Goal: Task Accomplishment & Management: Manage account settings

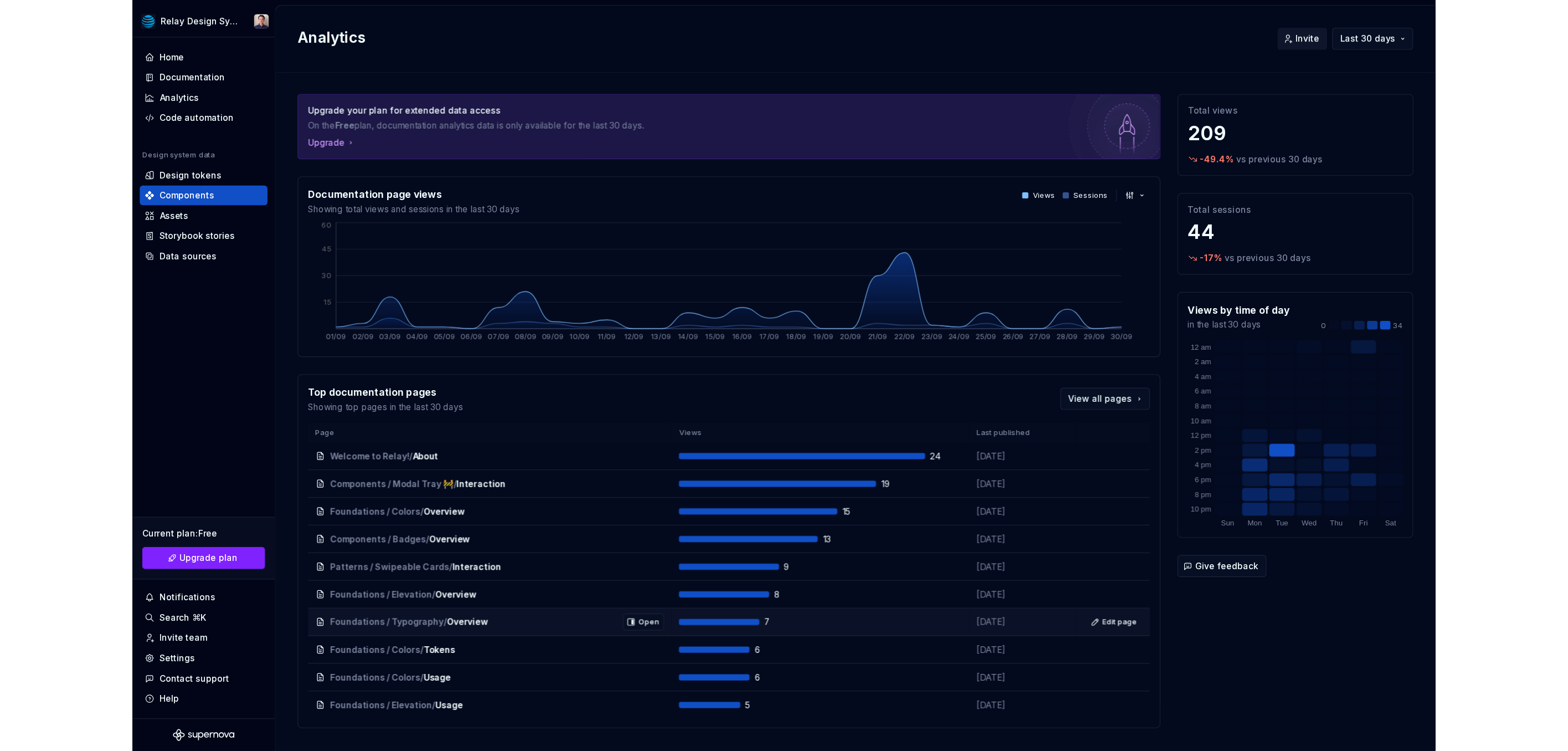
scroll to position [20, 0]
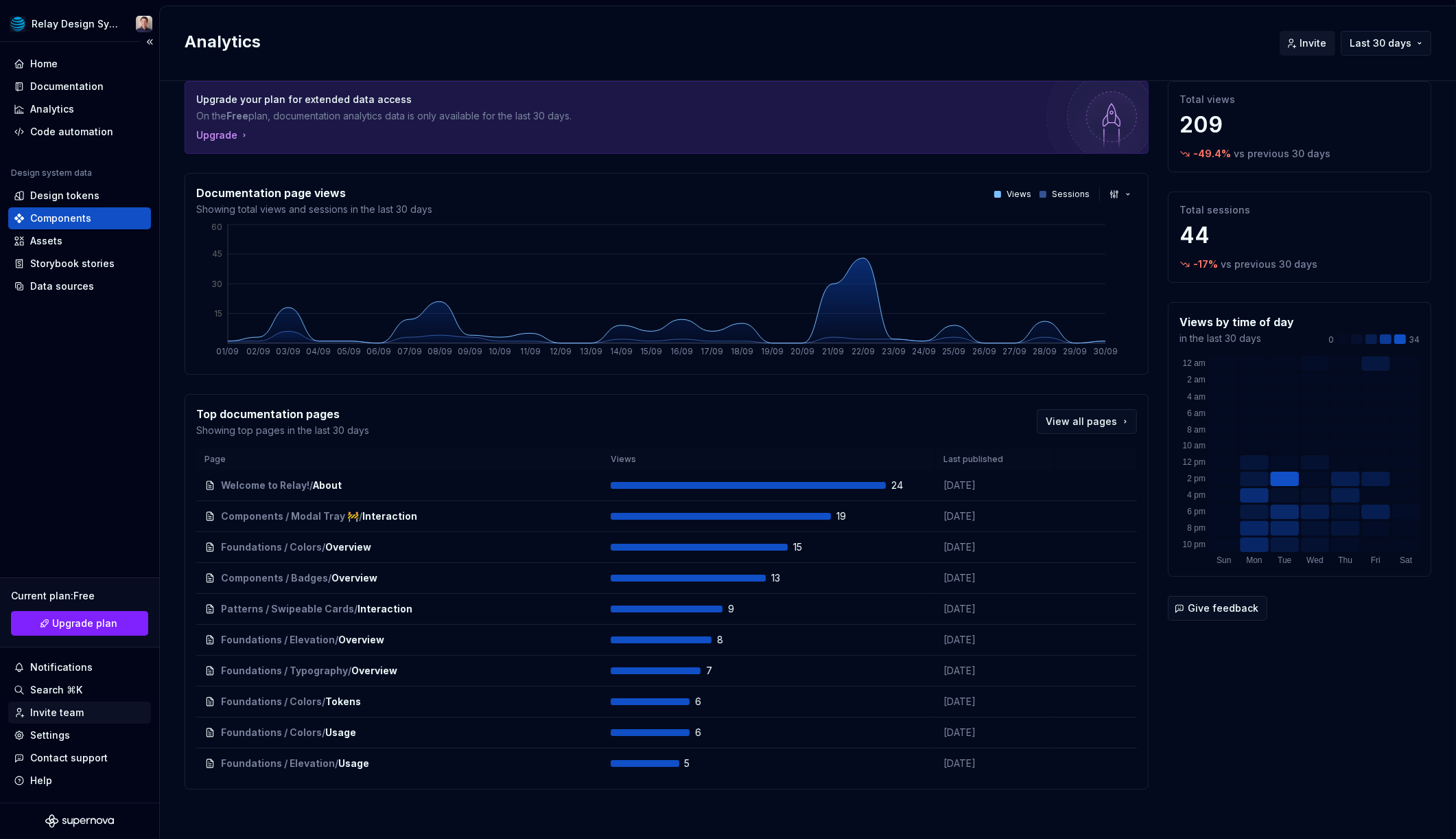
click at [88, 715] on div "Invite team" at bounding box center [79, 712] width 132 height 14
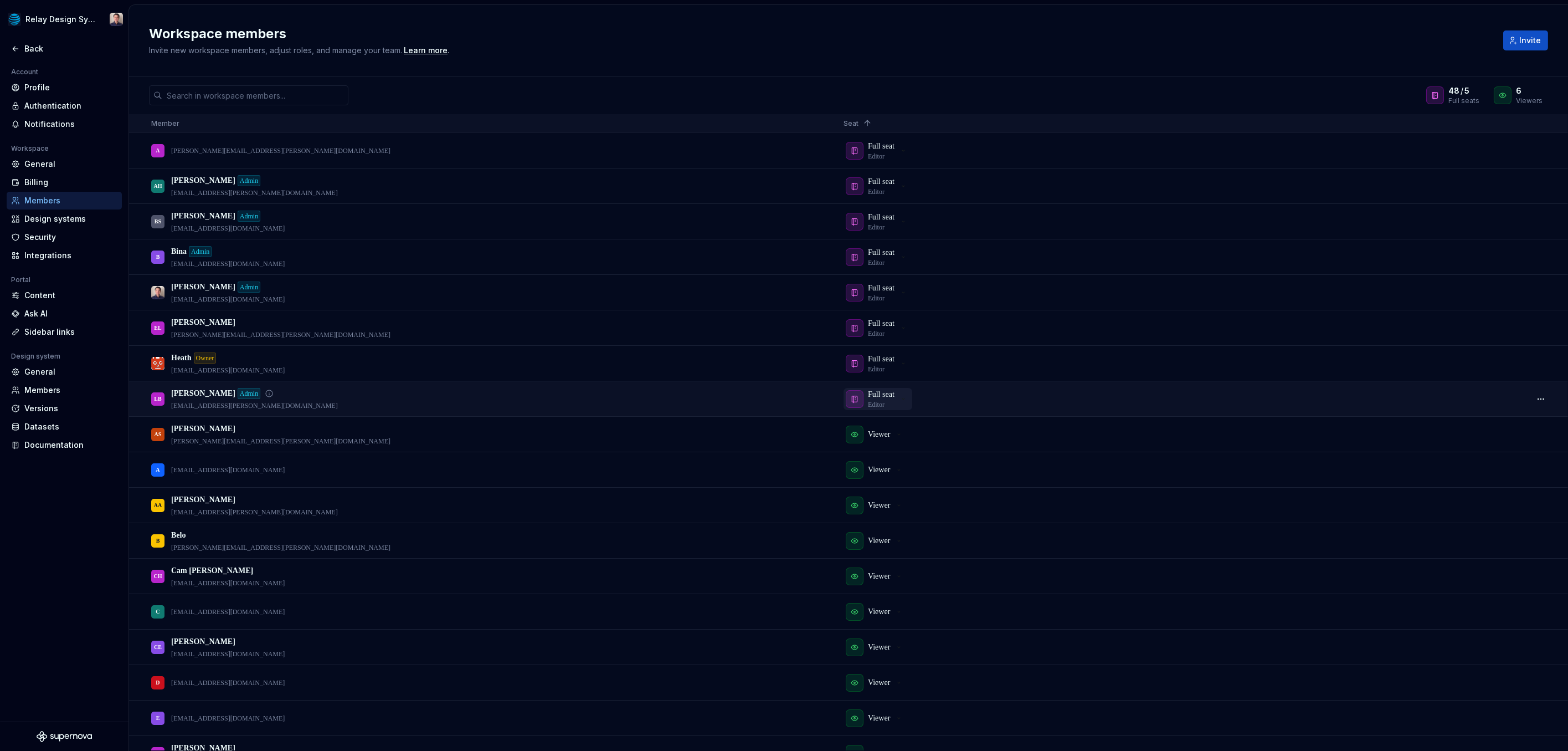
click at [856, 402] on icon "button" at bounding box center [855, 399] width 9 height 9
click at [1175, 397] on button "button" at bounding box center [1541, 399] width 16 height 16
click at [1175, 400] on div "Full seat Editor" at bounding box center [1181, 398] width 675 height 33
click at [1175, 401] on button "button" at bounding box center [1541, 399] width 16 height 16
click at [1175, 397] on div "Full seat Editor" at bounding box center [1181, 398] width 675 height 33
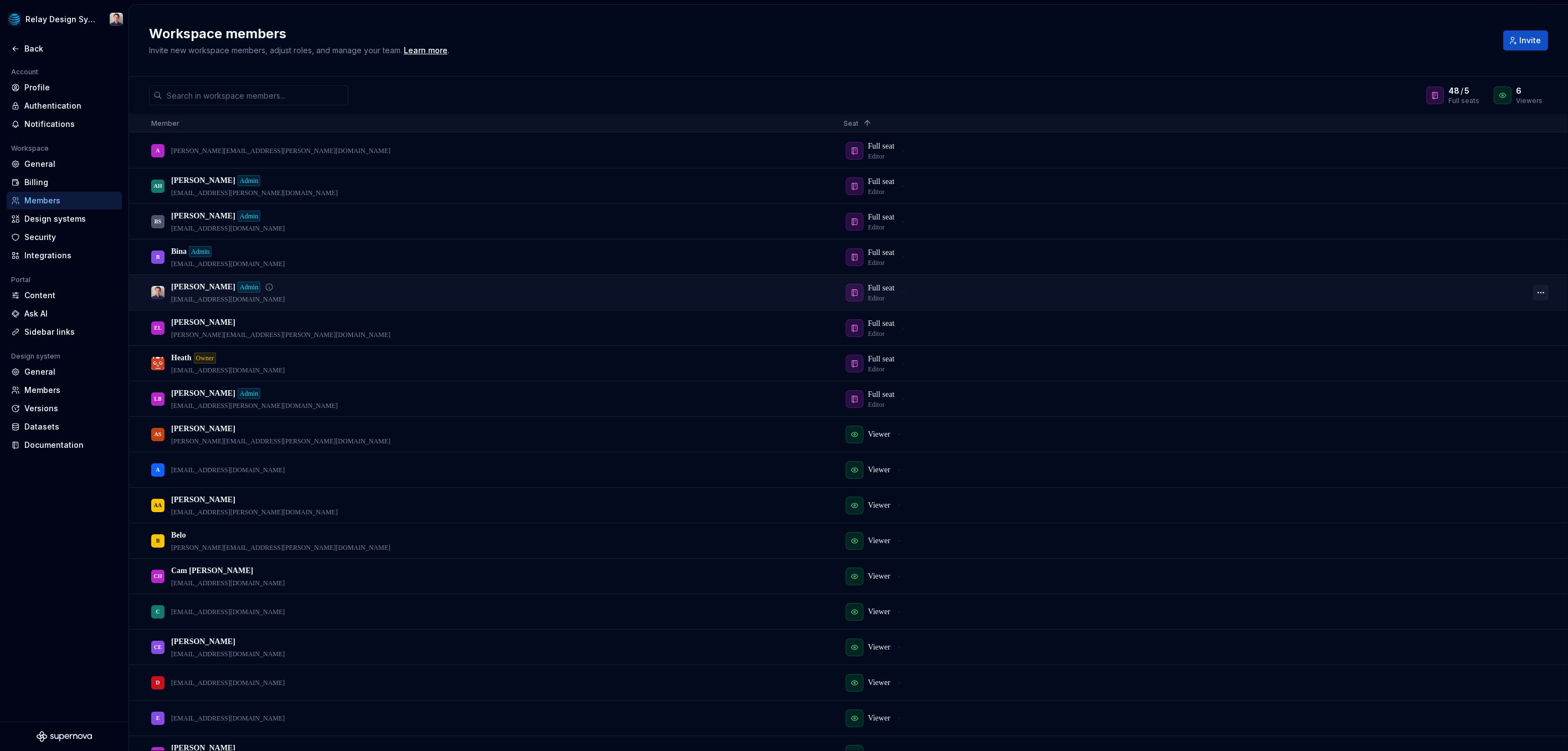
click at [1175, 294] on button "button" at bounding box center [1541, 292] width 16 height 16
click at [1175, 292] on div "Full seat Editor" at bounding box center [1181, 291] width 675 height 33
click at [1175, 329] on button "button" at bounding box center [1541, 328] width 16 height 16
click at [1175, 327] on div "Full seat Editor" at bounding box center [1181, 327] width 675 height 33
click at [1175, 259] on button "button" at bounding box center [1541, 257] width 16 height 16
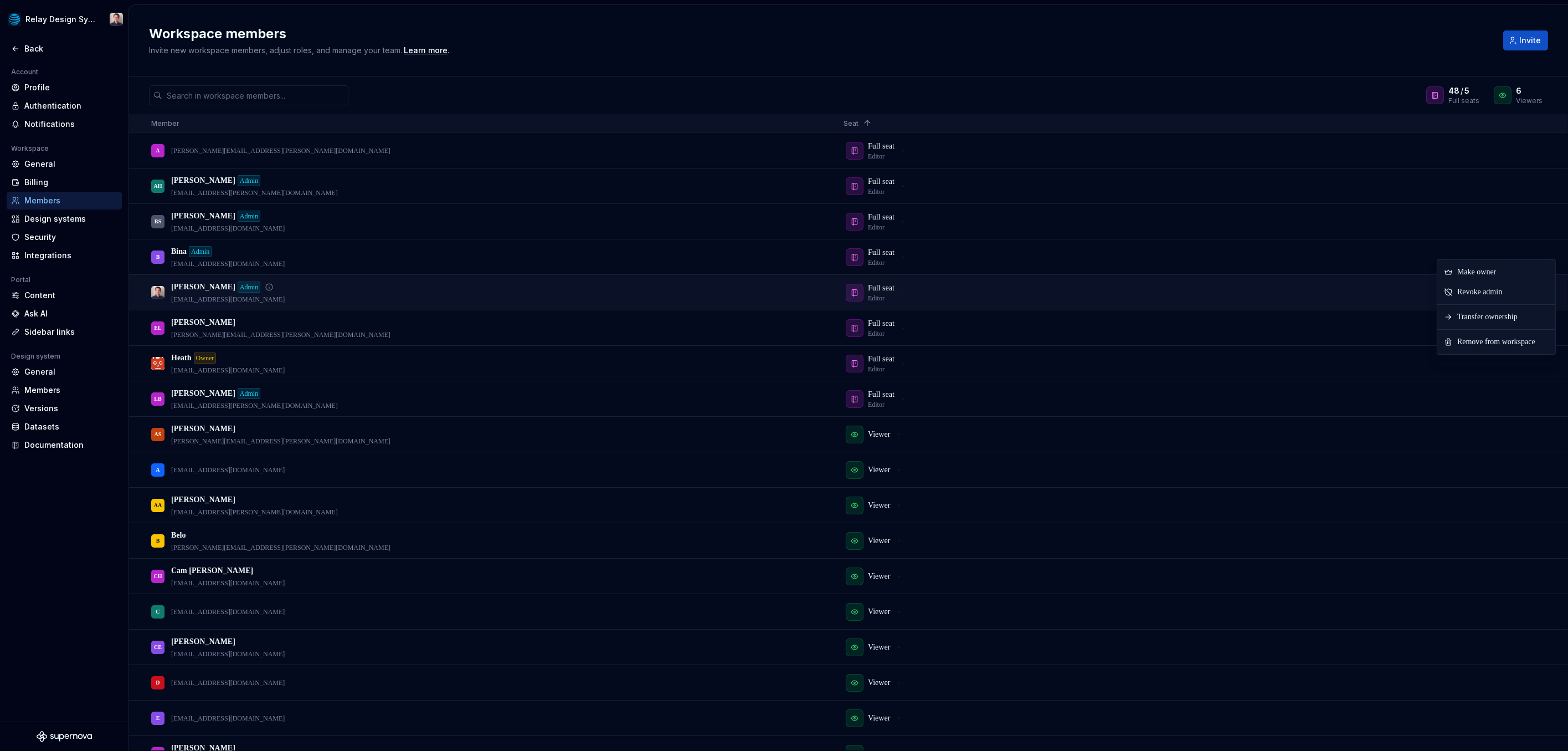
click at [1175, 294] on div "Full seat Editor" at bounding box center [1181, 291] width 675 height 33
click at [1175, 292] on button "button" at bounding box center [1541, 292] width 16 height 16
click at [1175, 294] on div "Full seat Editor" at bounding box center [1181, 291] width 675 height 33
click at [1175, 184] on button "button" at bounding box center [1541, 186] width 16 height 16
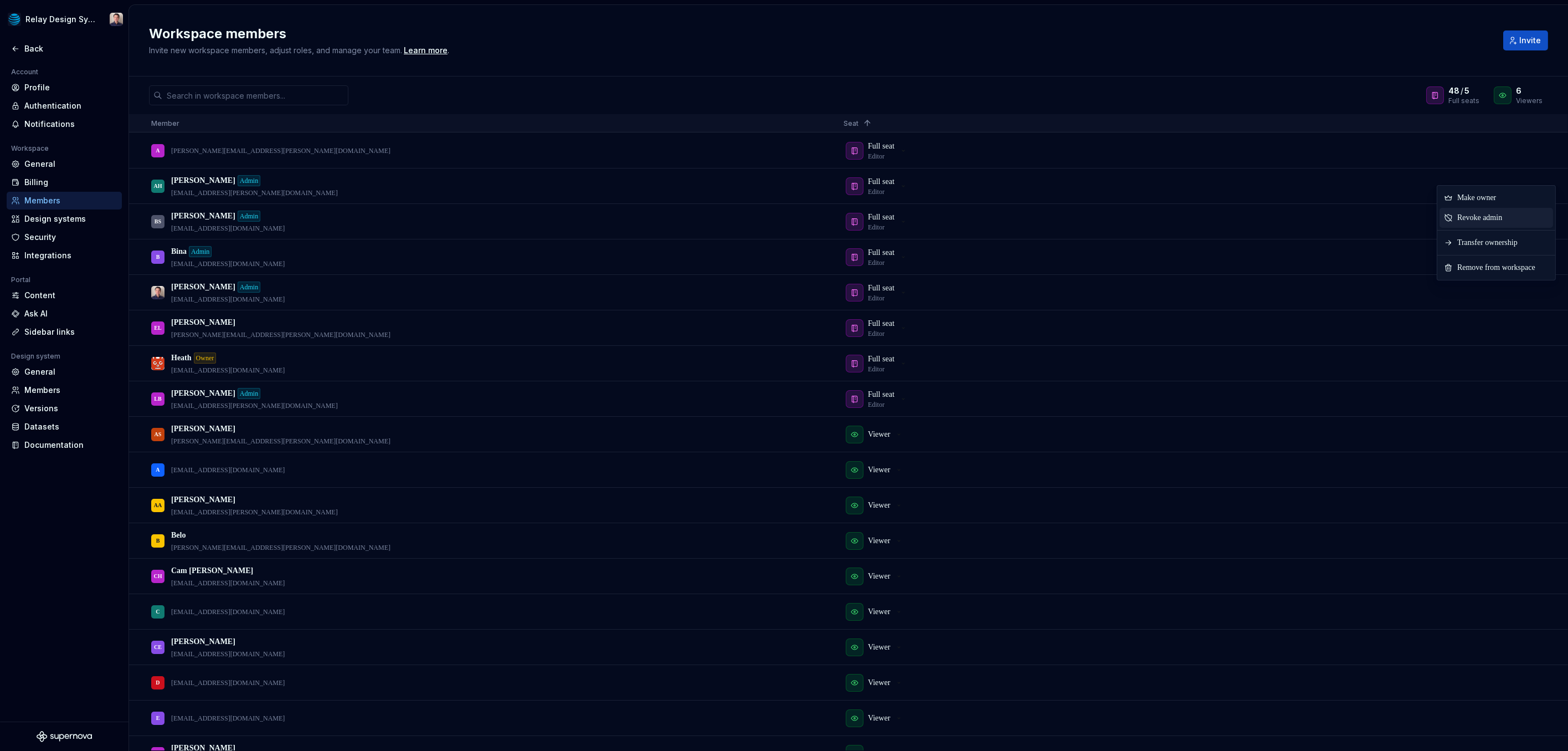
click at [1175, 213] on span "Revoke admin" at bounding box center [1482, 217] width 58 height 20
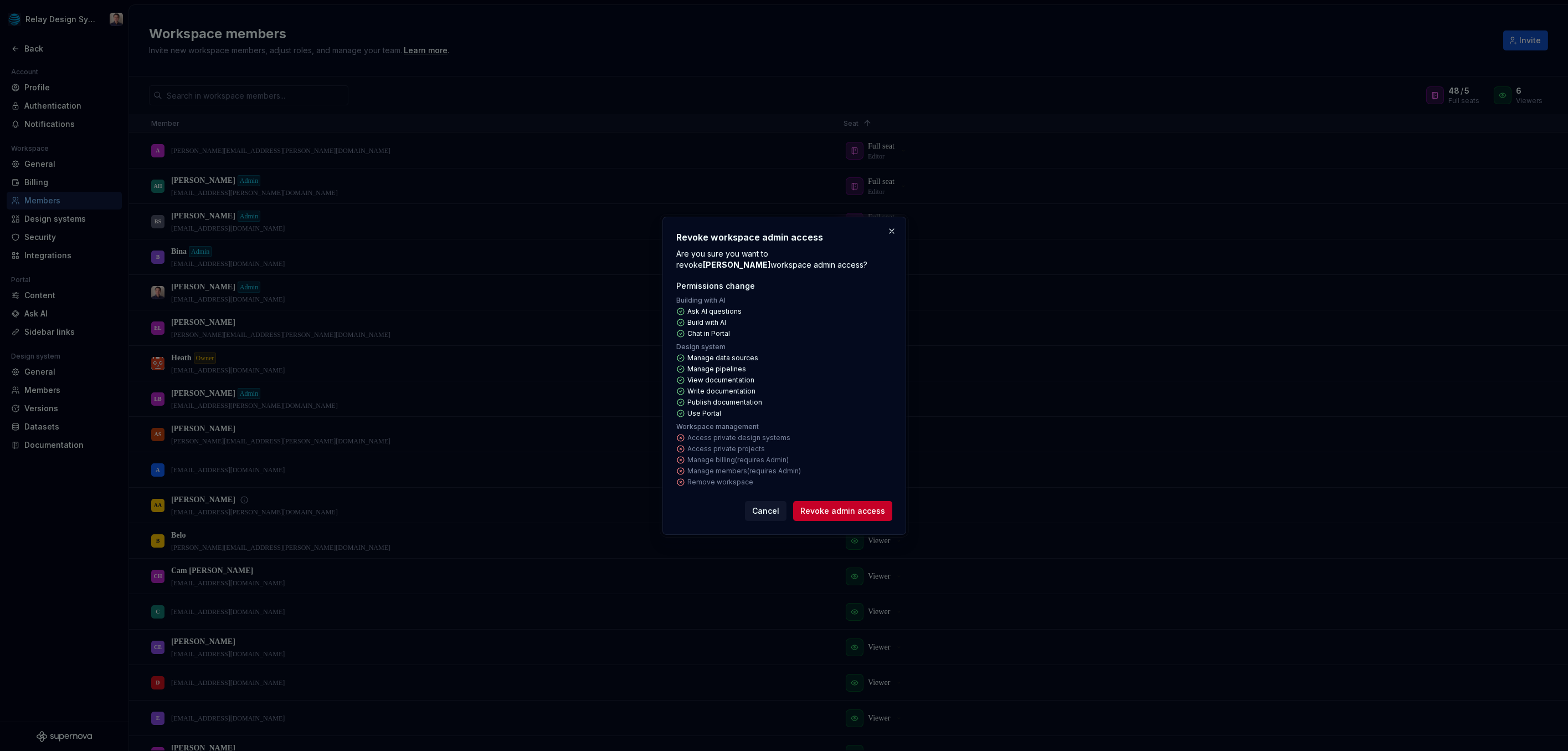
click at [840, 507] on span "Revoke admin access" at bounding box center [843, 511] width 85 height 11
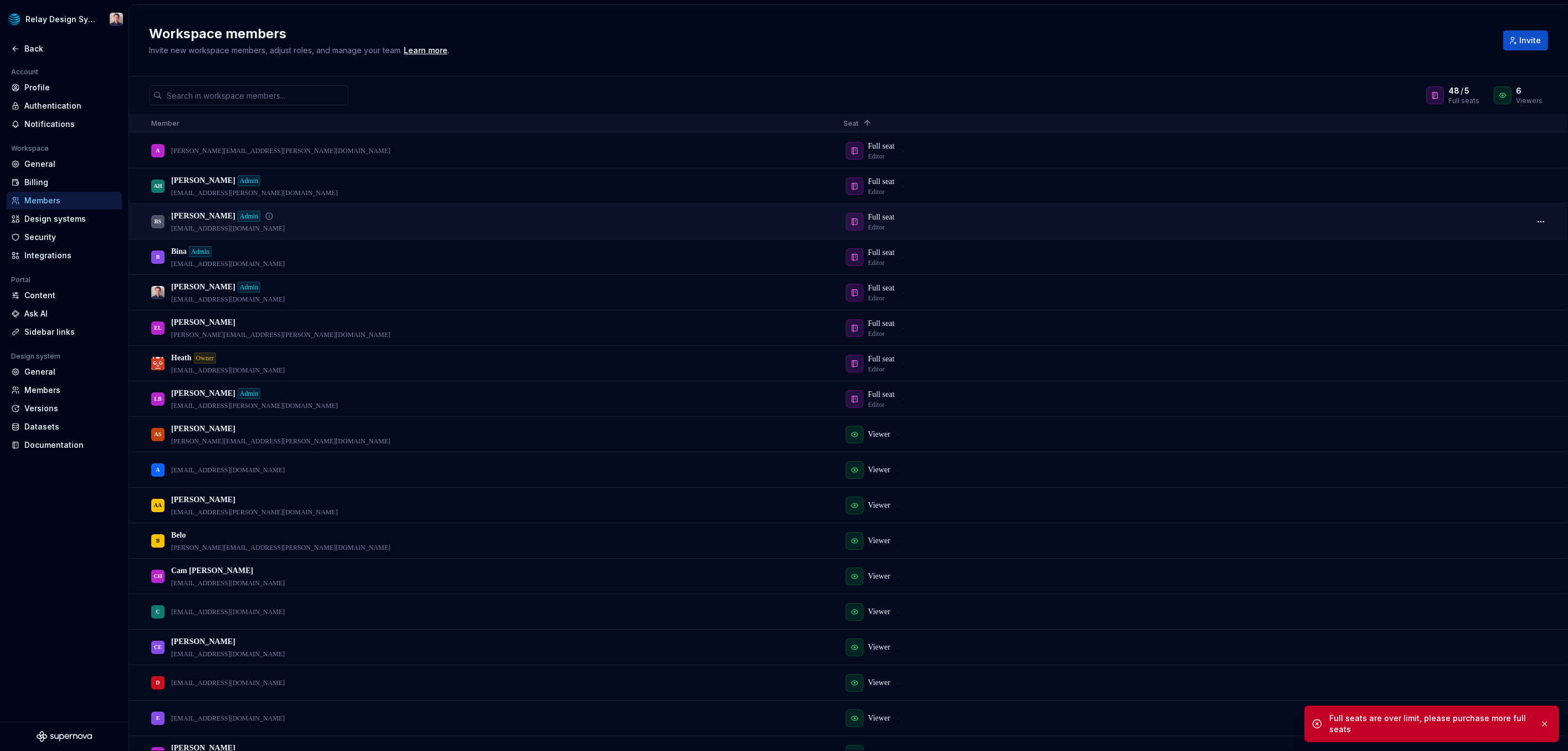
click at [383, 219] on div "[PERSON_NAME] Admin [EMAIL_ADDRESS][DOMAIN_NAME]" at bounding box center [488, 221] width 675 height 33
click at [38, 47] on div "Back" at bounding box center [71, 48] width 93 height 11
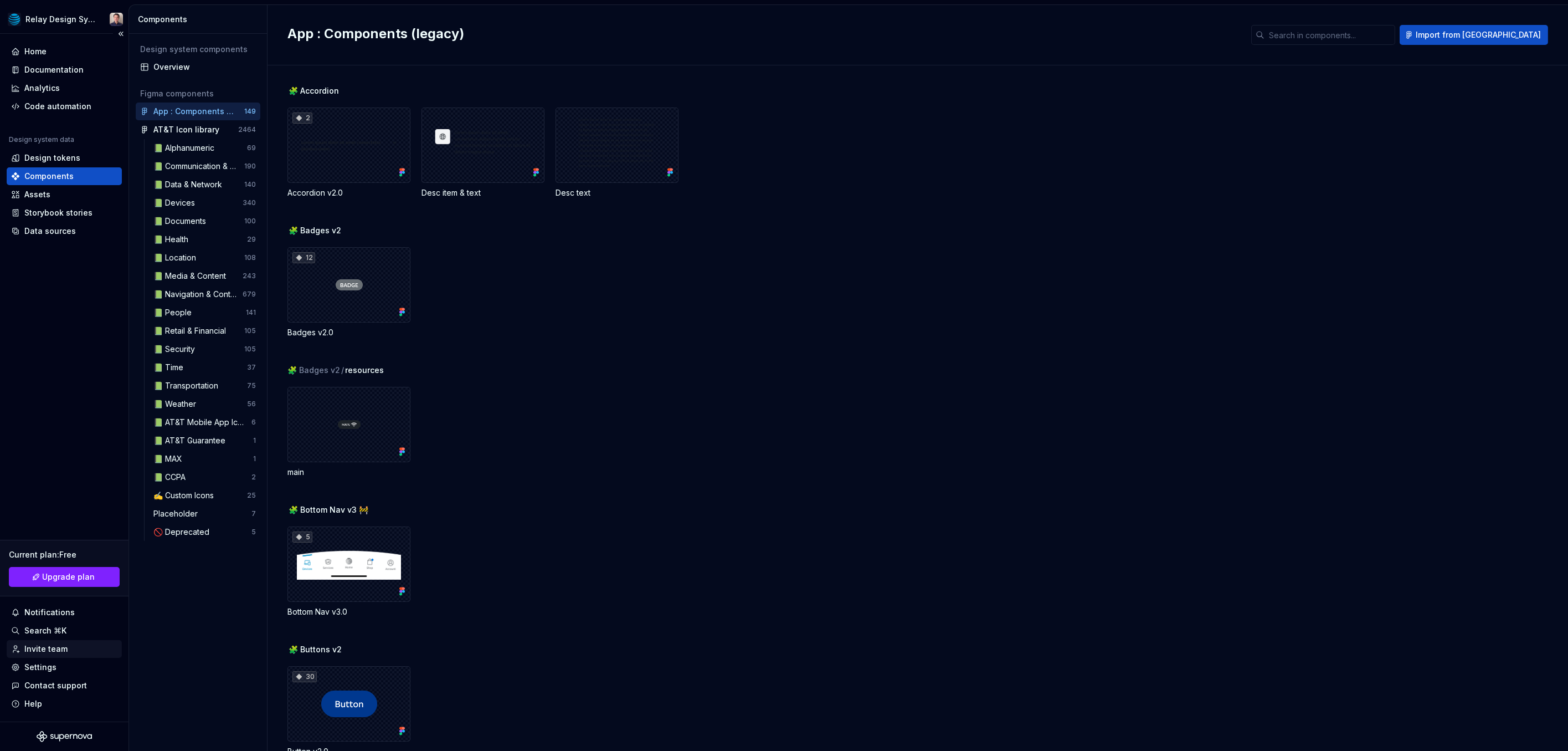
click at [58, 649] on div "Invite team" at bounding box center [46, 648] width 43 height 11
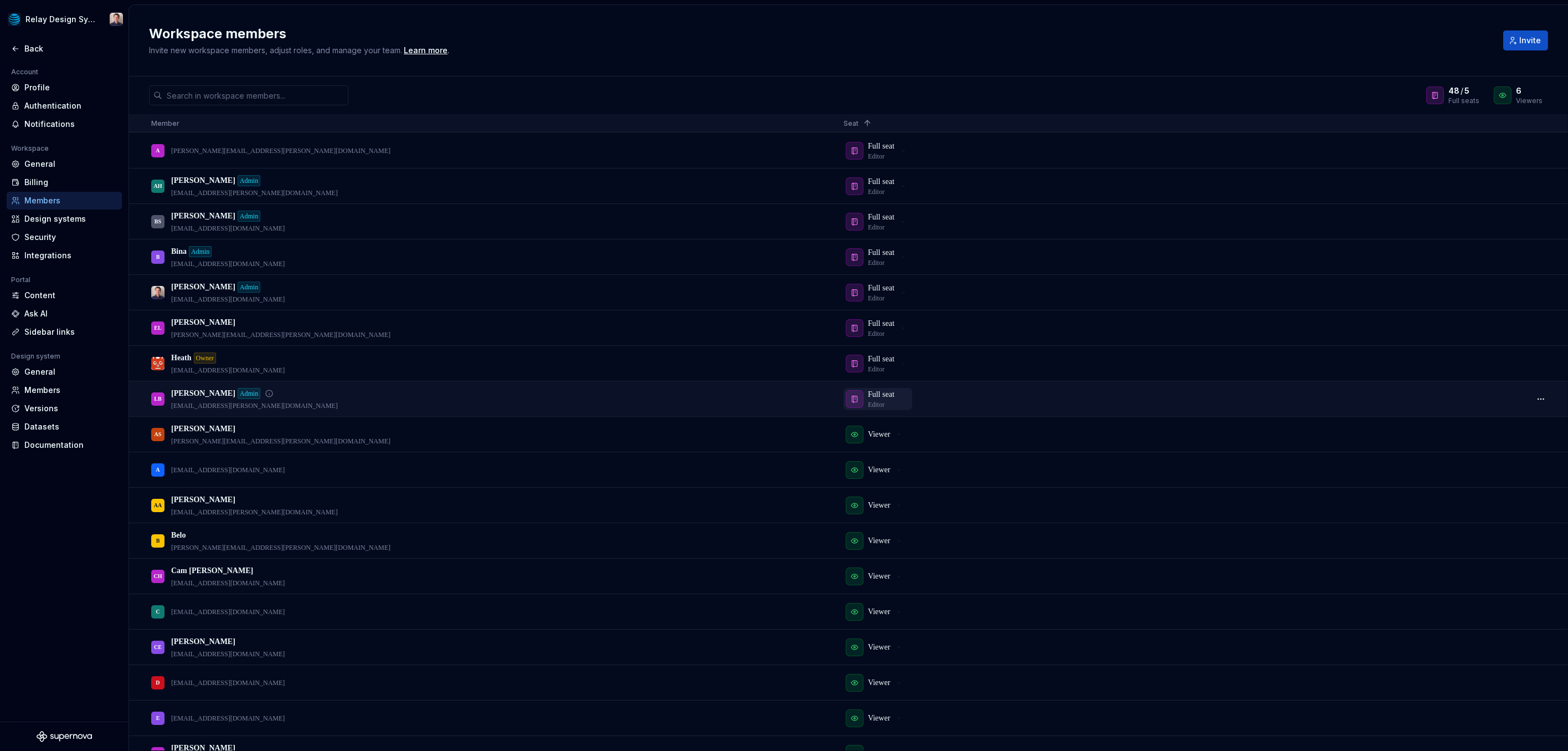
click at [878, 393] on p "Full seat" at bounding box center [881, 394] width 27 height 11
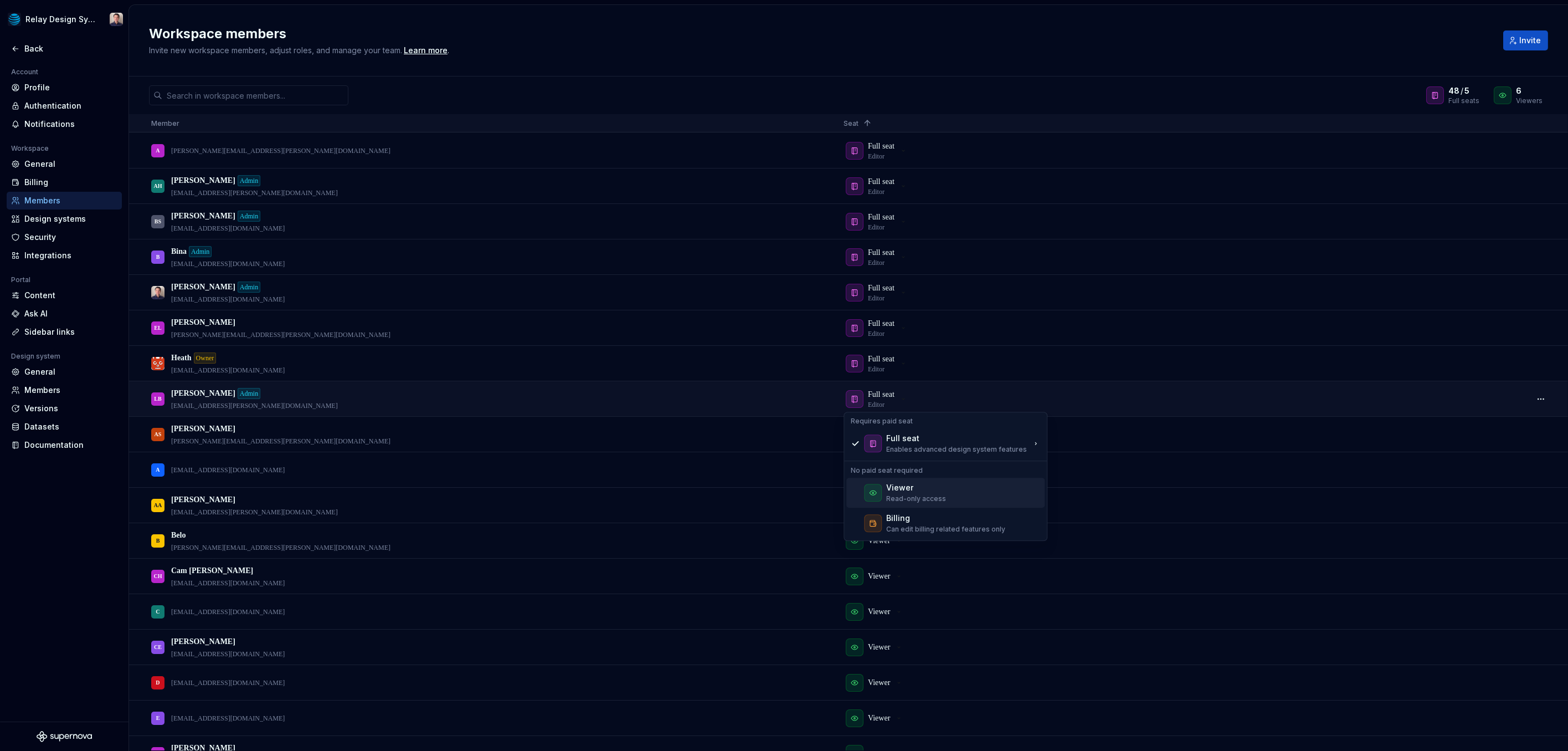
click at [907, 487] on div "Viewer" at bounding box center [899, 487] width 27 height 11
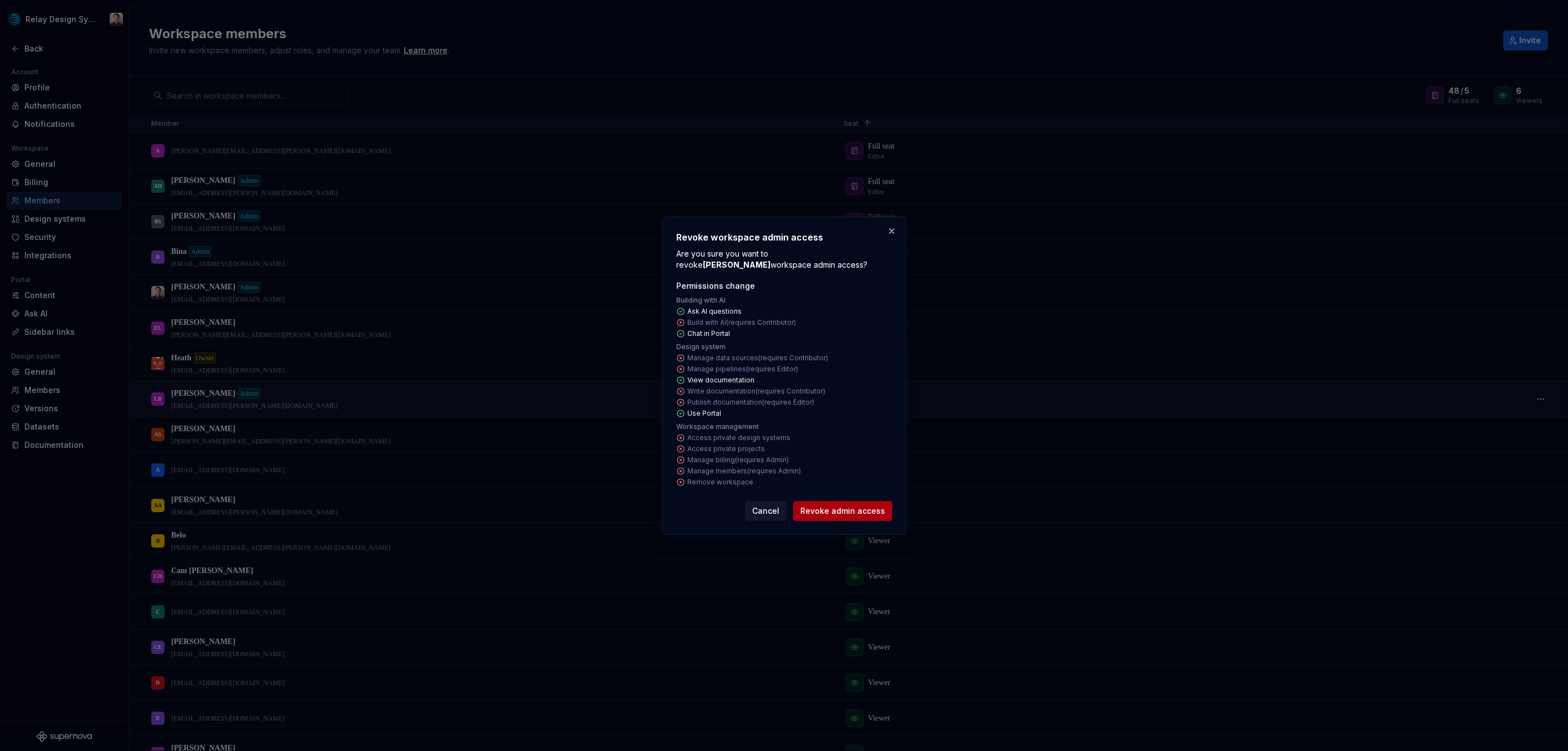
click at [820, 512] on span "Revoke admin access" at bounding box center [843, 511] width 85 height 11
